Goal: Use online tool/utility: Utilize a website feature to perform a specific function

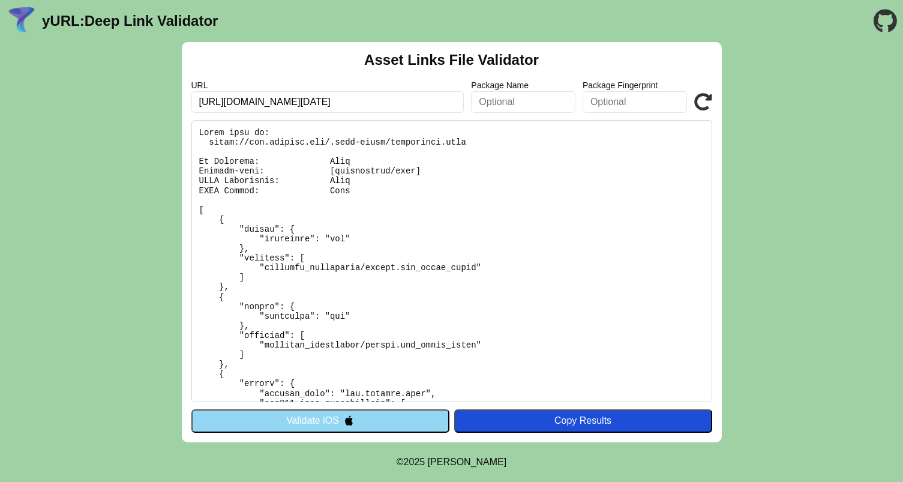
click at [313, 100] on input "https://www.walmart.com/shop/back-to-college?facet=fulfillment_speed:Today&adid…" at bounding box center [327, 102] width 273 height 22
paste input "temu.com/ul/kuiper/un1.html?subj=feed-un&_bg_fs=1&_p_mat1_type=1&_p_jump_id=725…"
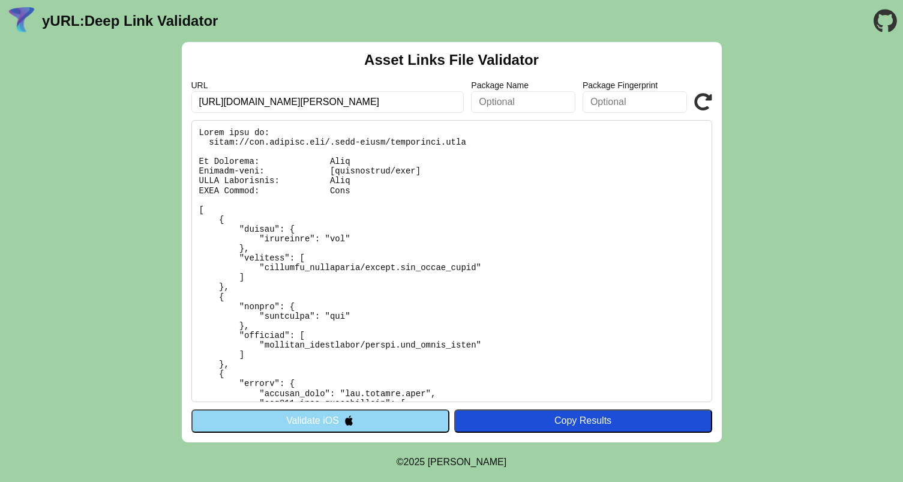
type input "[URL][DOMAIN_NAME][PERSON_NAME]"
click at [702, 98] on icon at bounding box center [703, 102] width 18 height 18
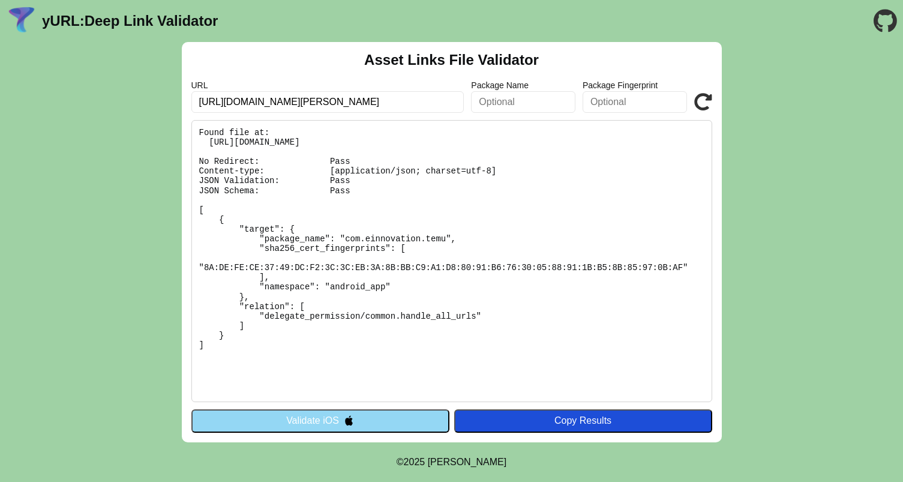
click at [355, 241] on pre "Found file at: [URL][DOMAIN_NAME] No Redirect: Pass Content-type: [application/…" at bounding box center [451, 261] width 521 height 282
